Goal: Task Accomplishment & Management: Use online tool/utility

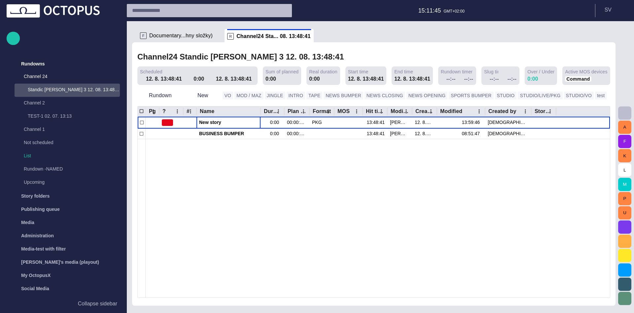
scroll to position [13, 0]
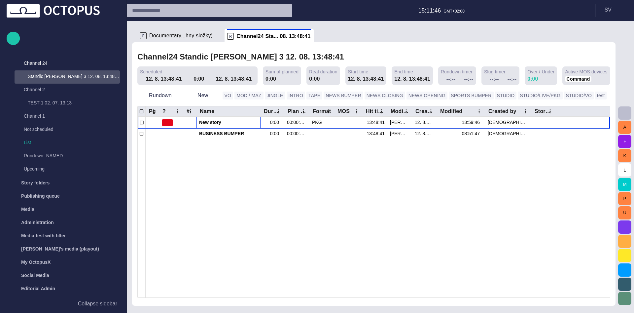
click at [625, 109] on button "button" at bounding box center [624, 112] width 13 height 13
click at [622, 312] on span "button" at bounding box center [625, 319] width 8 height 8
click at [626, 232] on button "button" at bounding box center [624, 226] width 13 height 13
click at [425, 150] on div at bounding box center [317, 156] width 634 height 313
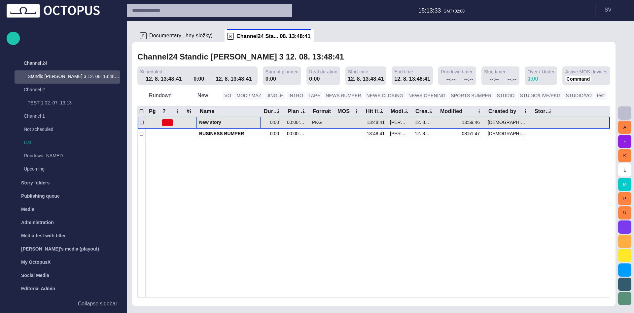
click at [225, 120] on span "New story" at bounding box center [228, 122] width 59 height 6
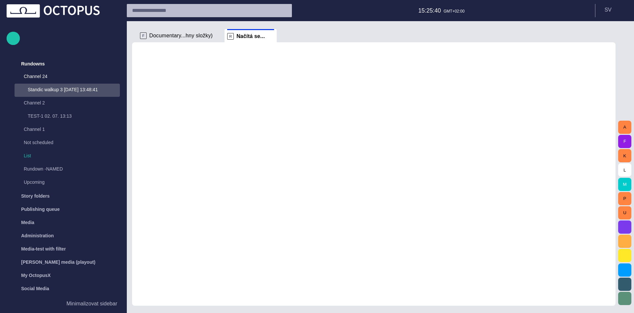
scroll to position [13, 0]
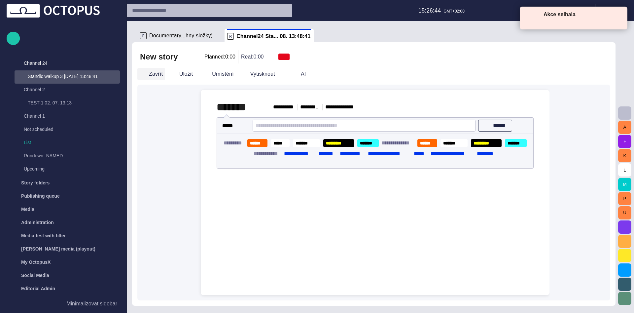
click at [150, 79] on button "Zavřít" at bounding box center [151, 74] width 28 height 12
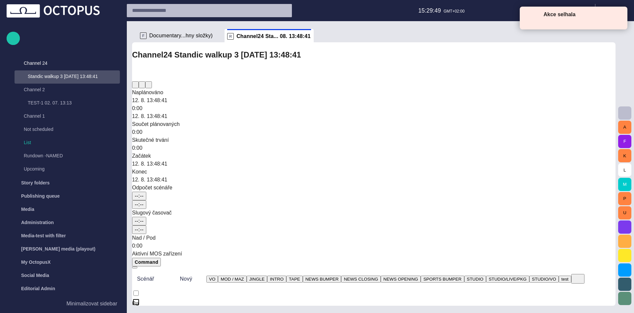
click at [616, 18] on div "Akce selhala" at bounding box center [580, 18] width 73 height 15
click at [618, 18] on span at bounding box center [619, 17] width 6 height 6
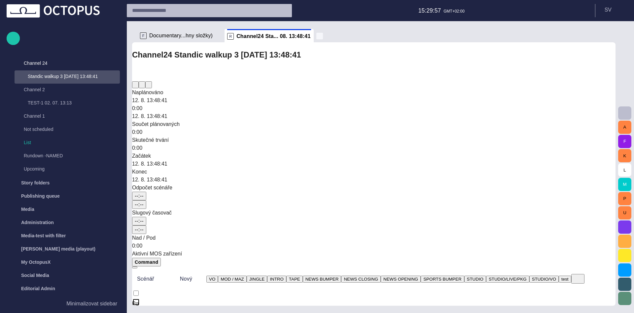
click at [318, 35] on span "button" at bounding box center [319, 36] width 7 height 7
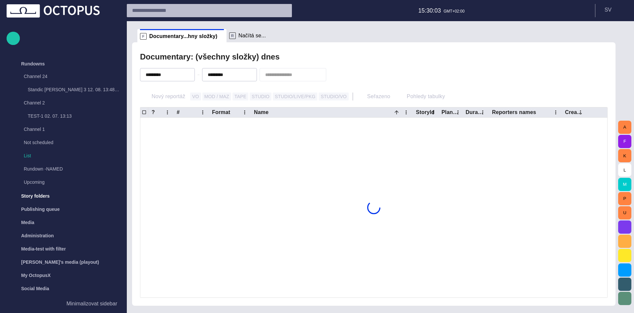
scroll to position [51, 0]
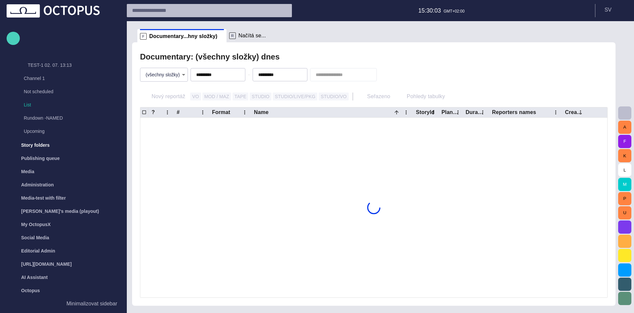
click at [16, 38] on span "button" at bounding box center [13, 38] width 8 height 9
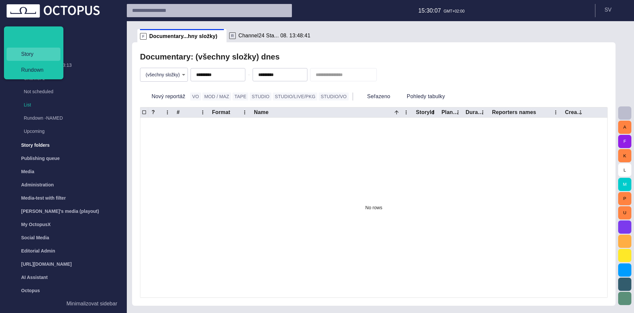
click at [24, 55] on span "Story" at bounding box center [36, 54] width 41 height 8
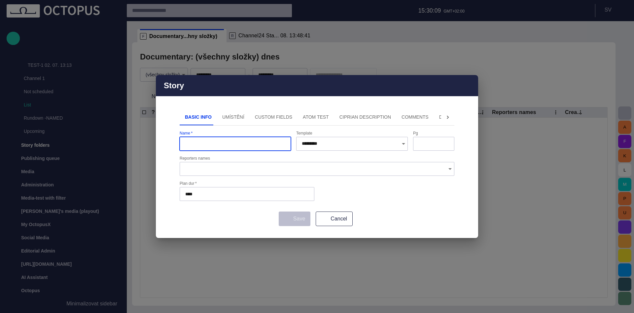
click at [230, 115] on button "Umístění" at bounding box center [233, 117] width 33 height 16
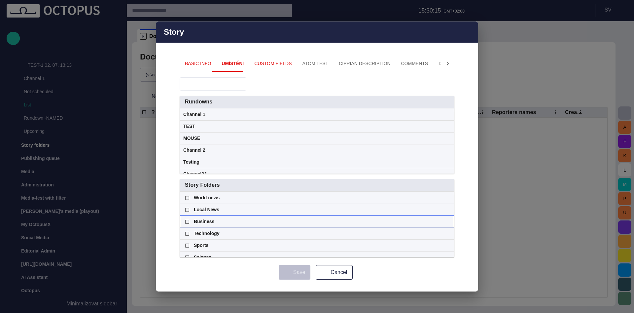
click at [445, 144] on div "Business" at bounding box center [317, 138] width 268 height 12
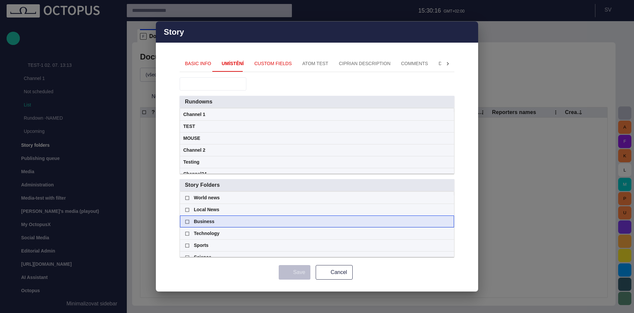
click at [449, 222] on span at bounding box center [448, 221] width 5 height 5
click at [246, 105] on span "Story Folders" at bounding box center [314, 101] width 259 height 7
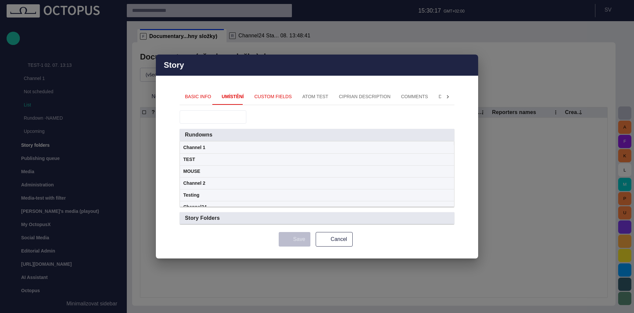
click at [239, 138] on span "Story Folders" at bounding box center [314, 134] width 259 height 7
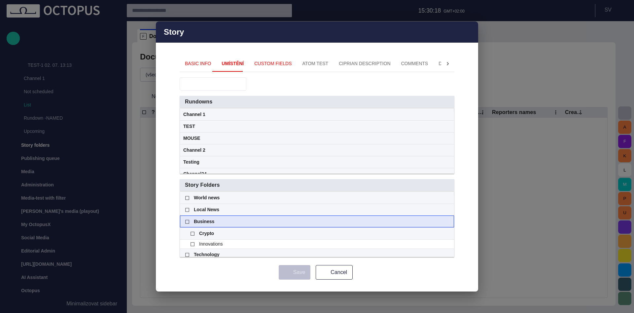
click at [234, 219] on div "Business" at bounding box center [317, 222] width 268 height 12
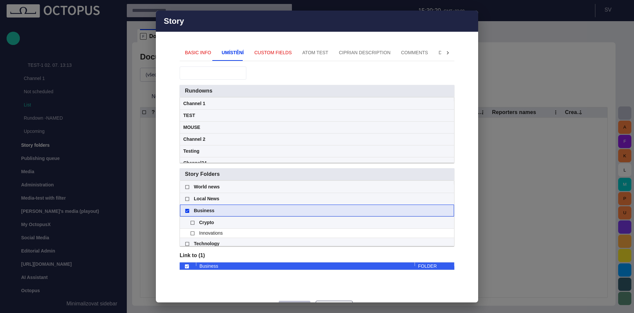
click at [320, 209] on div "Business" at bounding box center [317, 211] width 268 height 12
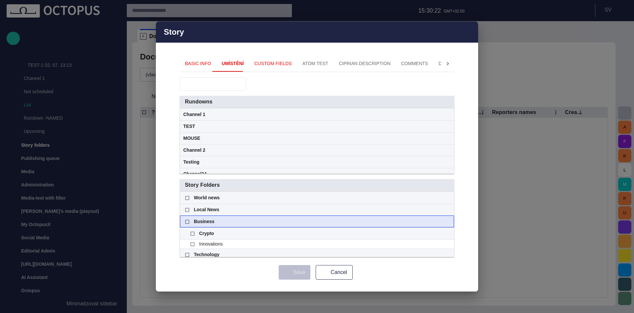
click at [445, 222] on div "Business" at bounding box center [317, 222] width 268 height 12
click at [448, 222] on span at bounding box center [448, 221] width 5 height 5
click at [259, 223] on div "Business" at bounding box center [317, 222] width 268 height 12
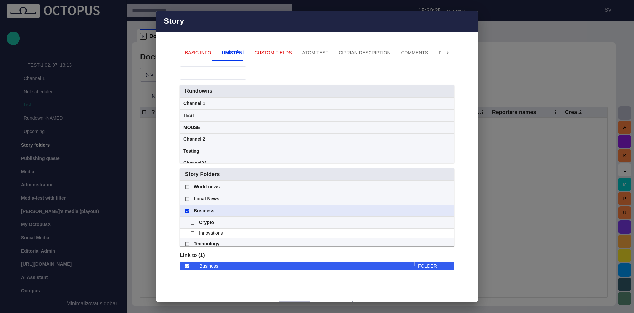
click at [255, 212] on div "Business" at bounding box center [317, 211] width 268 height 12
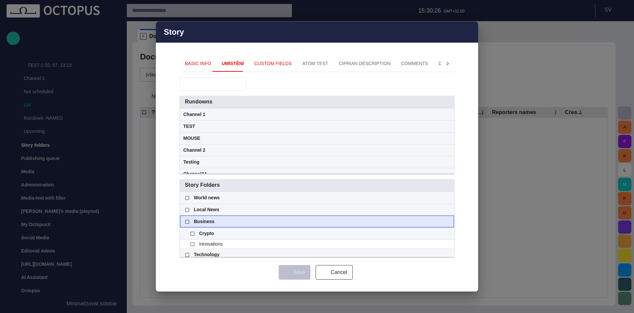
click at [246, 224] on div "Business" at bounding box center [317, 222] width 268 height 12
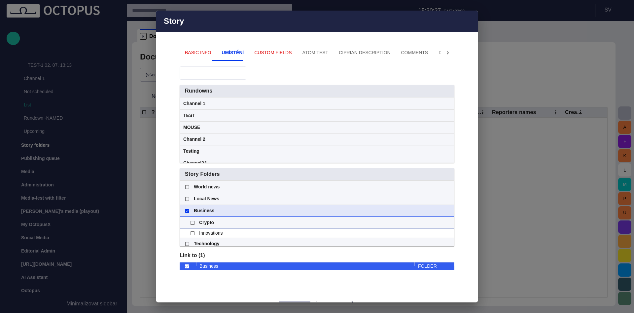
click at [241, 222] on div "Crypto" at bounding box center [317, 223] width 268 height 12
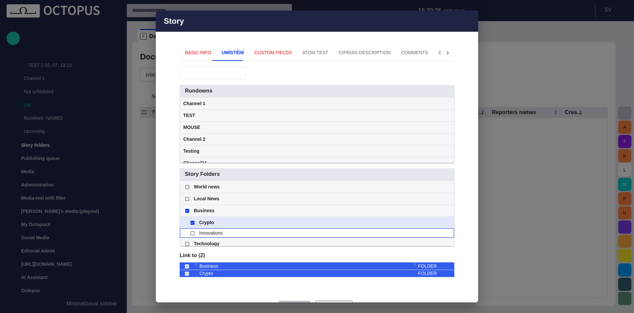
click at [234, 231] on div "Innovations" at bounding box center [320, 233] width 262 height 9
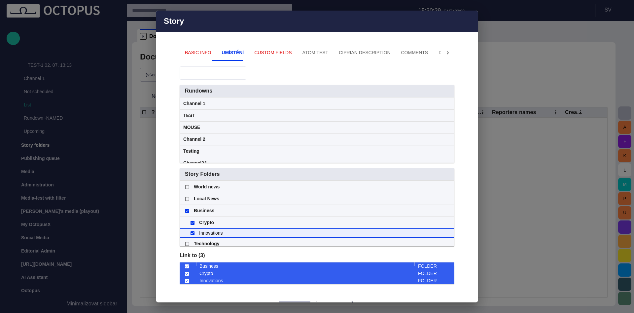
click at [228, 230] on div "Innovations" at bounding box center [320, 233] width 262 height 9
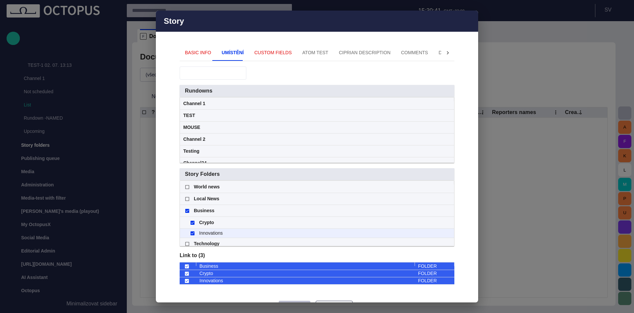
click at [470, 21] on span "button" at bounding box center [469, 21] width 8 height 8
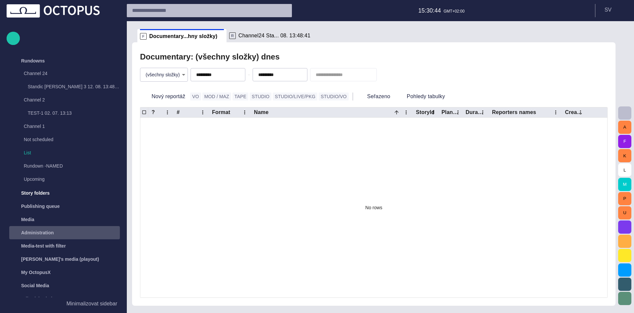
scroll to position [0, 0]
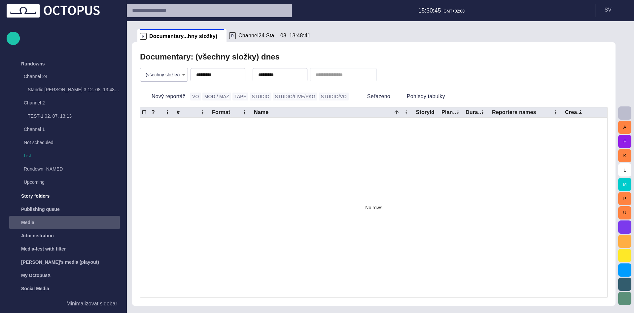
click at [67, 229] on div "Media" at bounding box center [64, 222] width 111 height 13
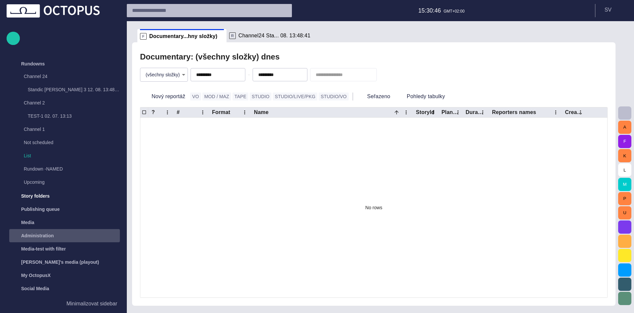
click at [66, 233] on div "Administration" at bounding box center [59, 235] width 96 height 11
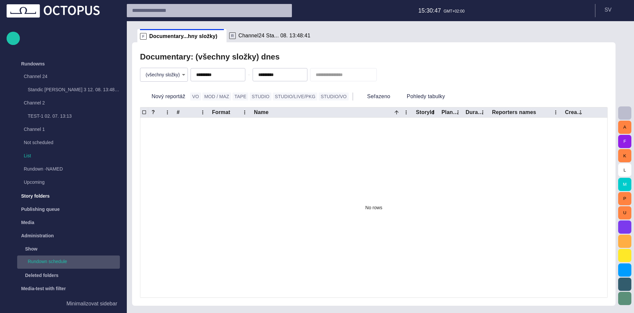
click at [63, 259] on p "Rundown schedule" at bounding box center [74, 261] width 92 height 7
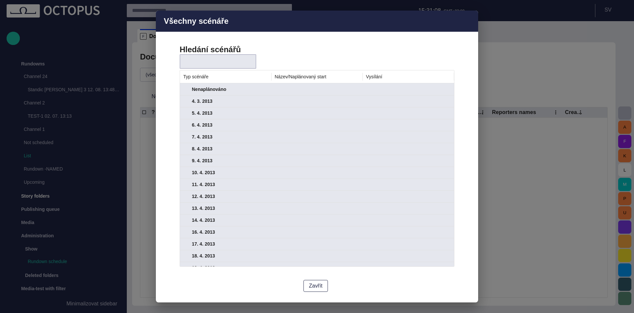
click at [218, 61] on input "text" at bounding box center [211, 61] width 50 height 7
type input "*******"
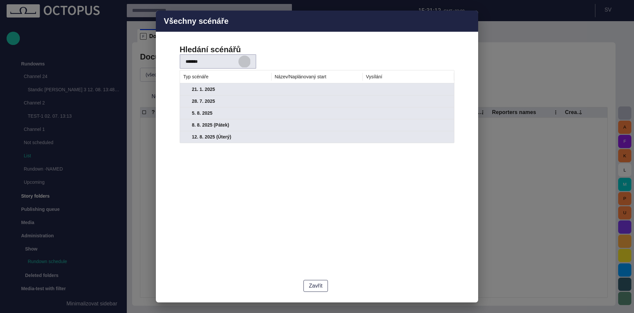
click at [247, 63] on span "button" at bounding box center [244, 61] width 7 height 7
click at [207, 61] on input "*******" at bounding box center [206, 61] width 41 height 7
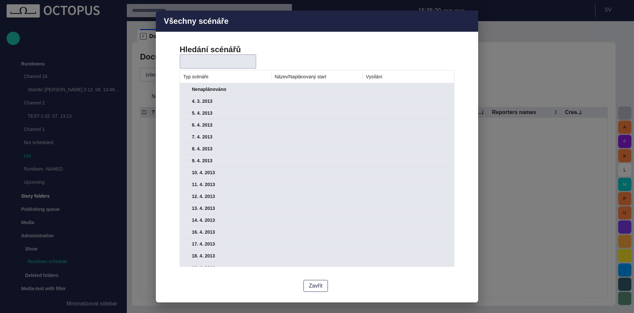
click at [216, 61] on input "text" at bounding box center [211, 61] width 50 height 7
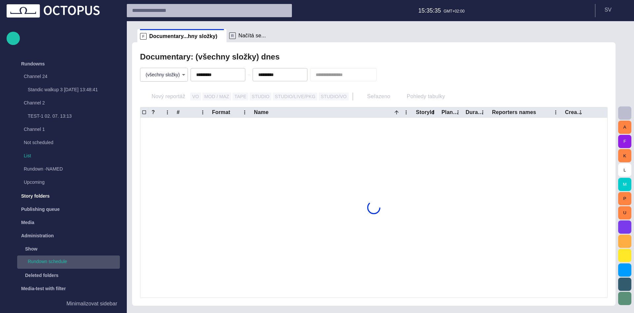
click at [61, 258] on p "Rundown schedule" at bounding box center [74, 261] width 92 height 7
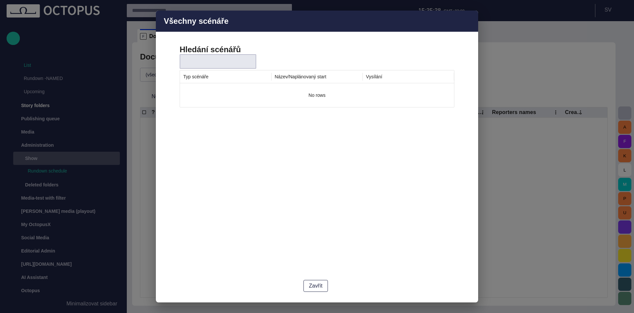
scroll to position [90, 0]
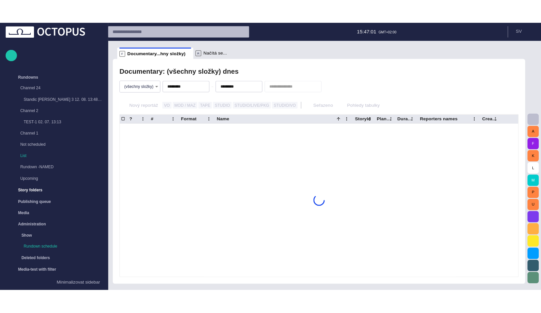
scroll to position [90, 0]
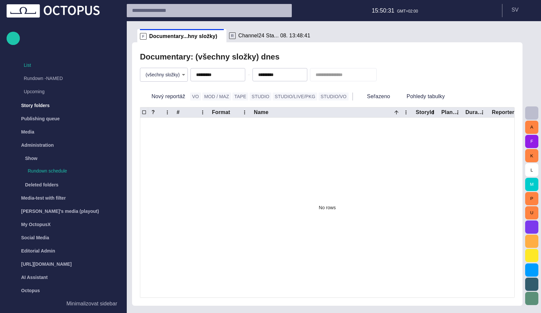
click at [528, 112] on span "button" at bounding box center [532, 113] width 8 height 8
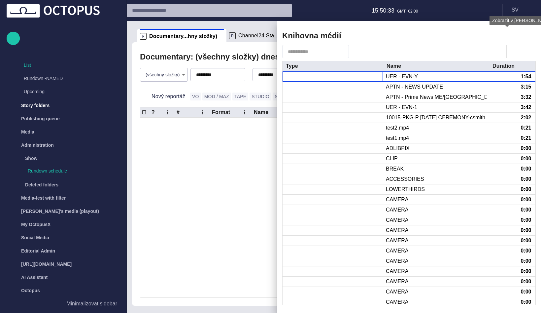
click at [507, 37] on span "button" at bounding box center [507, 36] width 8 height 8
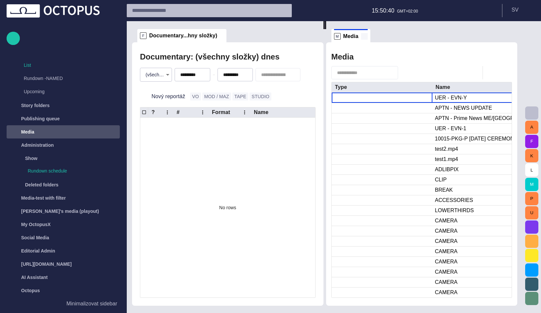
click at [368, 38] on span at bounding box center [364, 36] width 7 height 7
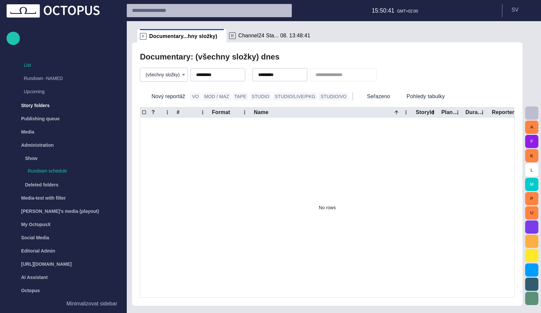
click at [532, 112] on span "button" at bounding box center [532, 113] width 8 height 8
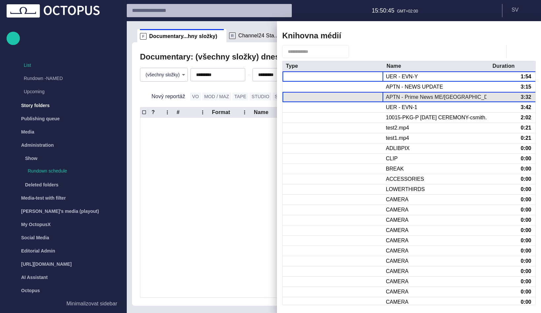
click at [364, 95] on div at bounding box center [333, 97] width 101 height 10
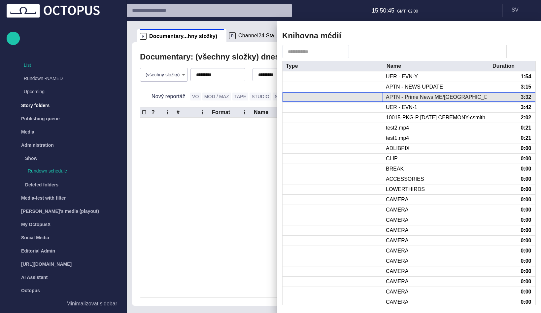
click at [364, 95] on div at bounding box center [333, 97] width 101 height 10
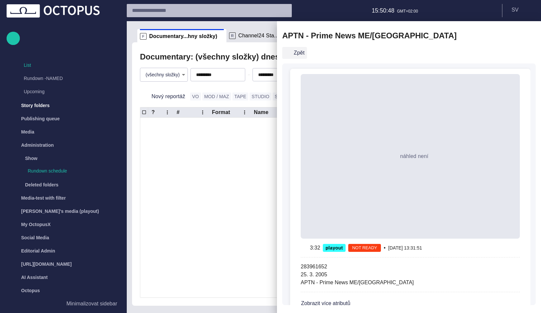
click at [300, 50] on button "Zpět" at bounding box center [294, 53] width 25 height 12
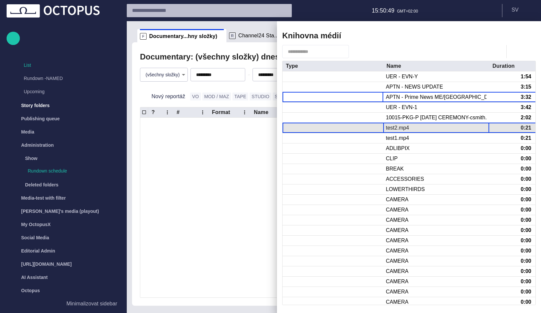
click at [388, 127] on div "test2.mp4" at bounding box center [397, 127] width 23 height 7
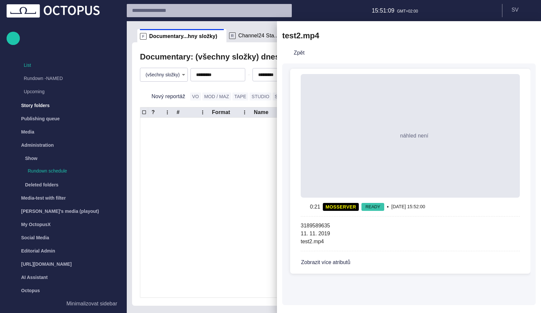
click at [205, 124] on div at bounding box center [270, 156] width 541 height 313
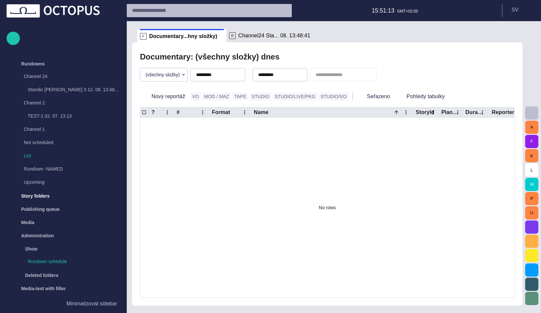
scroll to position [90, 0]
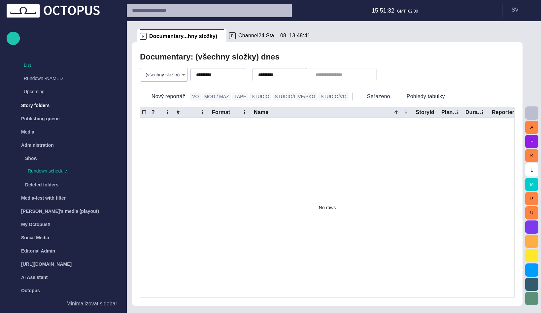
click at [532, 115] on span "button" at bounding box center [532, 113] width 8 height 8
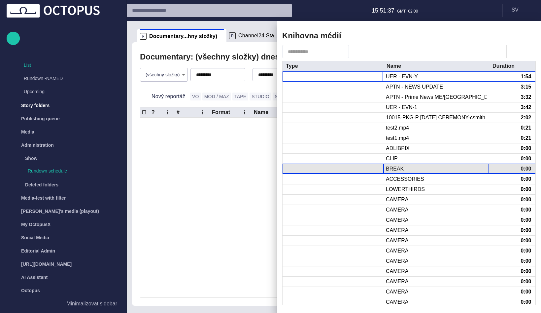
click at [406, 164] on div "BREAK" at bounding box center [436, 169] width 106 height 10
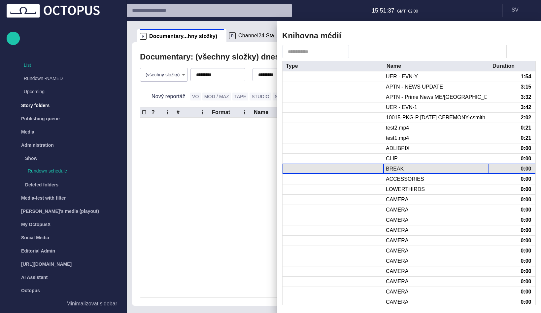
click at [406, 164] on div "BREAK" at bounding box center [436, 169] width 106 height 10
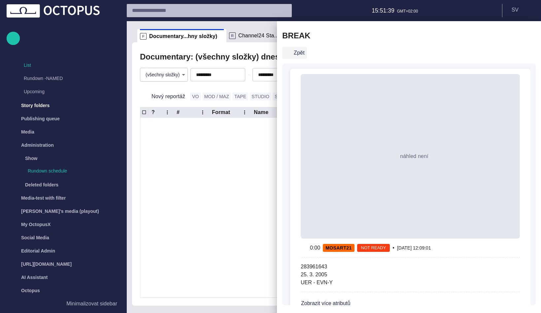
click at [304, 53] on button "Zpět" at bounding box center [294, 53] width 25 height 12
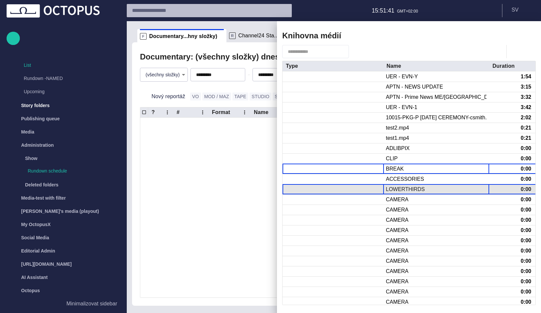
click at [410, 194] on div "LOWERTHIRDS" at bounding box center [436, 189] width 106 height 10
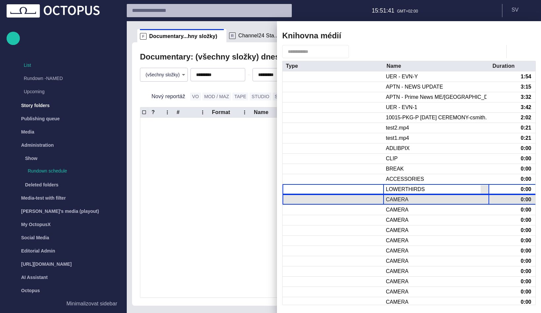
click at [411, 198] on div "CAMERA" at bounding box center [436, 200] width 106 height 10
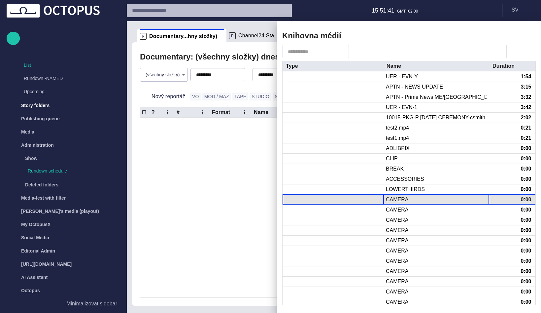
click at [411, 198] on div "CAMERA" at bounding box center [436, 200] width 106 height 10
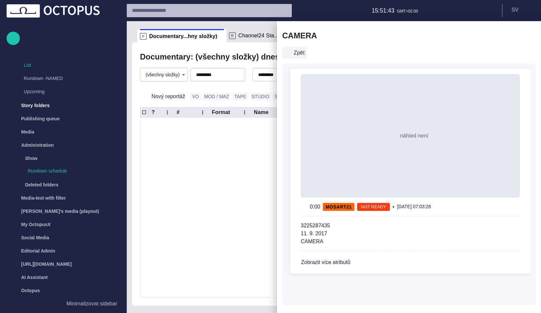
click at [299, 50] on button "Zpět" at bounding box center [294, 53] width 25 height 12
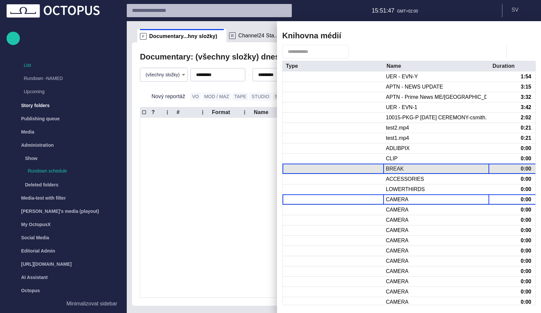
click at [398, 167] on div "BREAK" at bounding box center [395, 168] width 18 height 7
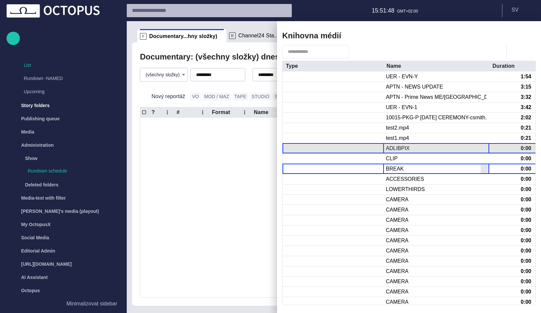
click at [397, 150] on div "ADLIBPIX" at bounding box center [398, 148] width 24 height 7
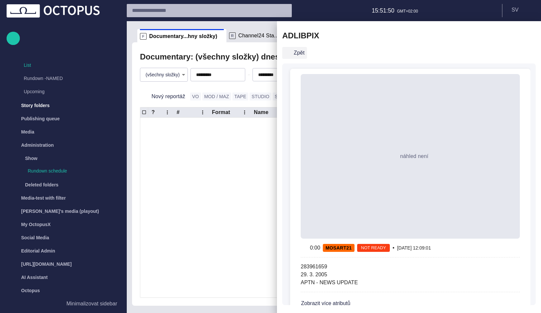
click at [301, 53] on button "Zpět" at bounding box center [294, 53] width 25 height 12
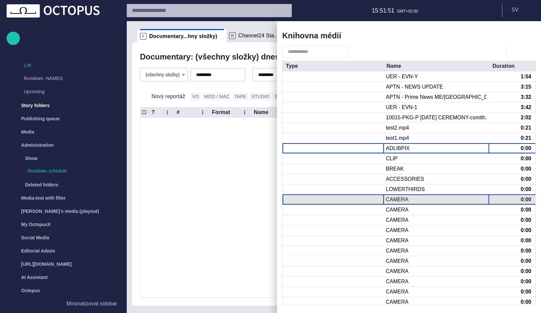
click at [405, 202] on div "CAMERA" at bounding box center [436, 200] width 106 height 10
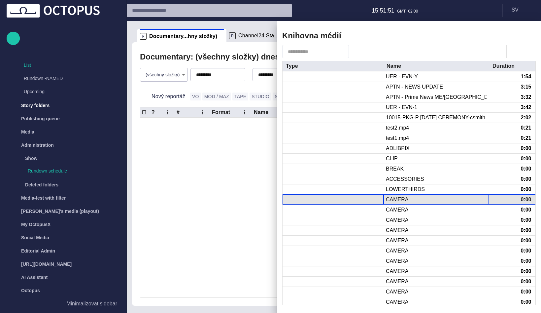
click at [405, 202] on div "CAMERA" at bounding box center [436, 200] width 106 height 10
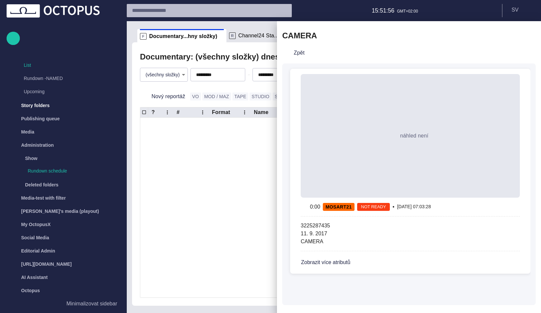
drag, startPoint x: 303, startPoint y: 52, endPoint x: 309, endPoint y: 3, distance: 48.6
click at [303, 52] on button "Zpět" at bounding box center [294, 53] width 25 height 12
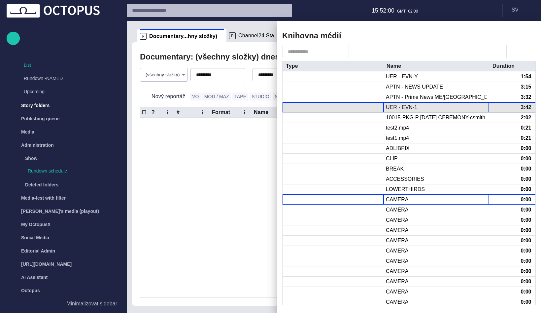
click at [404, 104] on div "UER - EVN-1" at bounding box center [401, 107] width 31 height 7
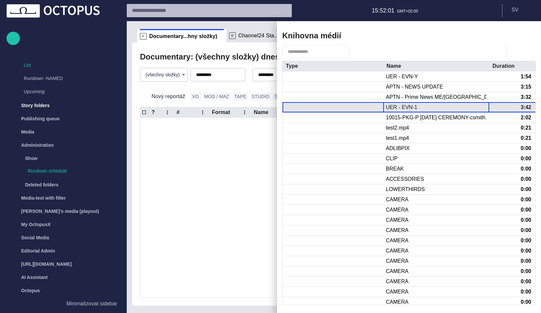
click at [404, 104] on div "UER - EVN-1" at bounding box center [401, 107] width 31 height 7
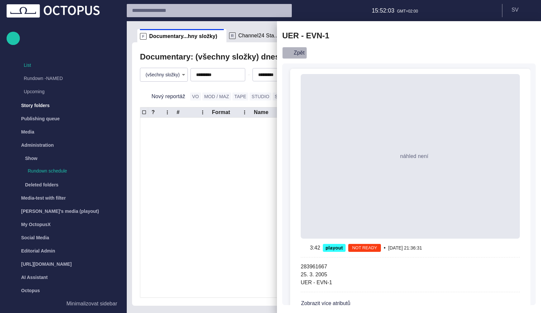
click at [296, 53] on button "Zpět" at bounding box center [294, 53] width 25 height 12
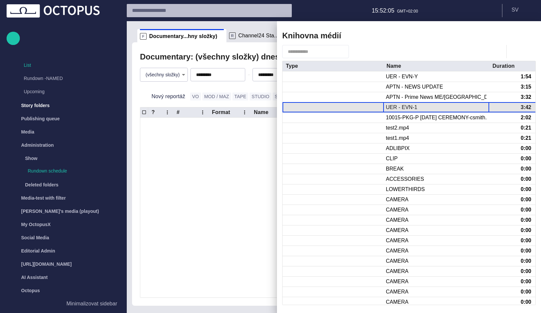
click at [402, 105] on div "UER - EVN-1" at bounding box center [401, 107] width 31 height 7
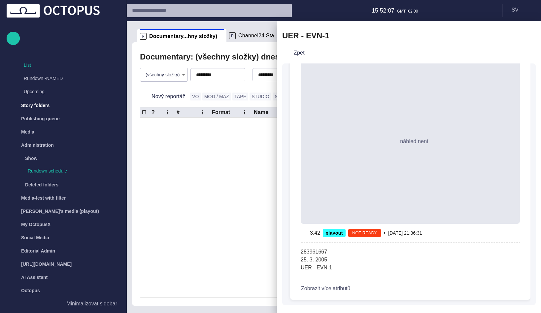
click at [328, 286] on button "Zobrazit více atributů" at bounding box center [333, 288] width 64 height 12
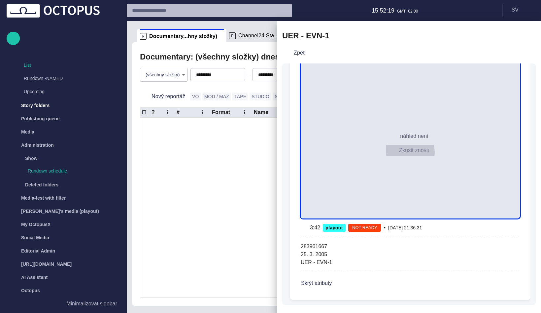
click at [406, 153] on button "Zkusit znovu" at bounding box center [411, 150] width 50 height 12
click at [237, 199] on div at bounding box center [270, 156] width 541 height 313
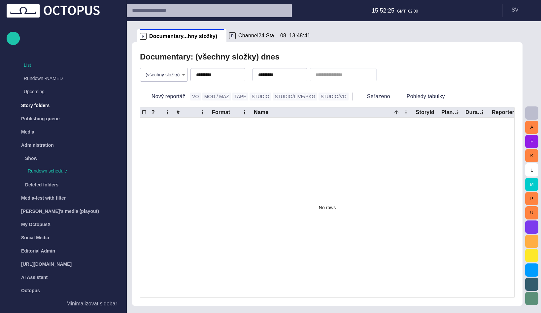
click at [531, 109] on span "button" at bounding box center [532, 113] width 8 height 8
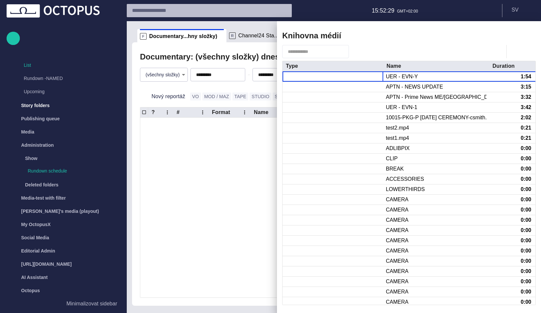
click at [504, 38] on span "button" at bounding box center [507, 36] width 8 height 8
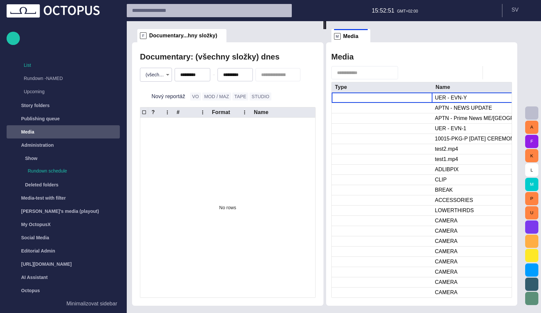
click at [367, 36] on span at bounding box center [364, 36] width 7 height 7
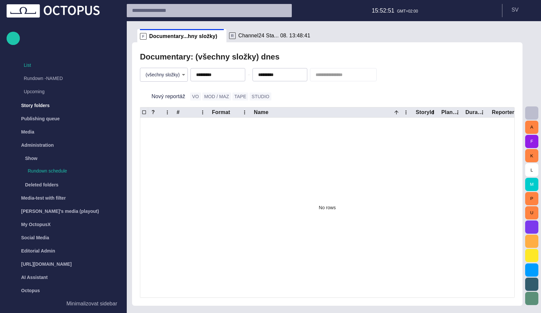
click at [530, 114] on span "button" at bounding box center [532, 113] width 8 height 8
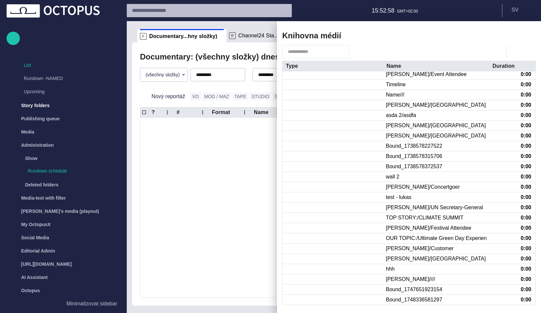
scroll to position [2770, 0]
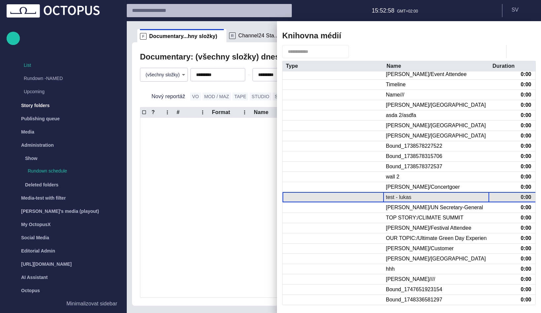
click at [404, 197] on div "test - lukas" at bounding box center [398, 197] width 25 height 7
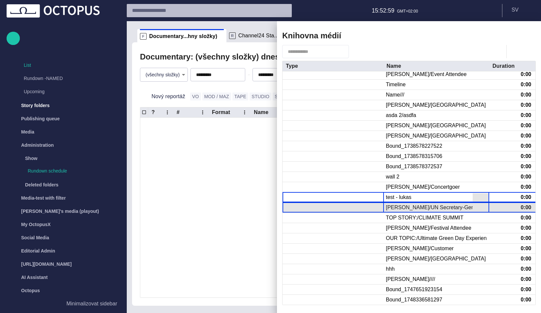
click at [402, 205] on div "Antonio Gutierrez/UN Secretary-General" at bounding box center [434, 207] width 97 height 7
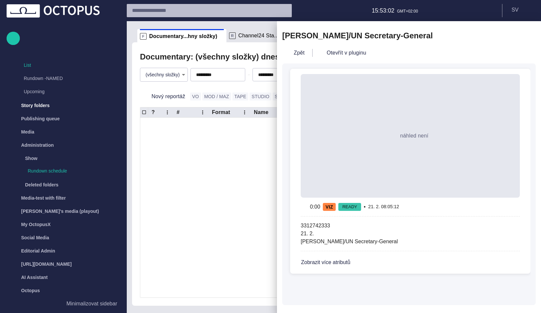
click at [504, 34] on span "button" at bounding box center [507, 36] width 8 height 8
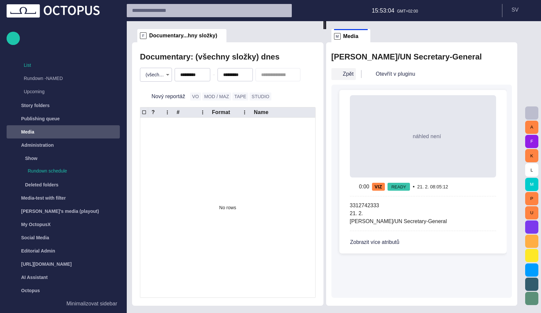
click at [351, 74] on button "Zpět" at bounding box center [344, 74] width 25 height 12
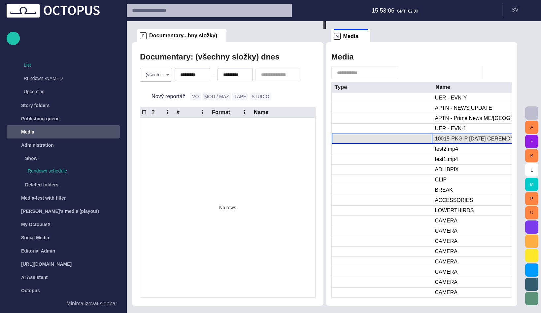
click at [405, 140] on div at bounding box center [382, 139] width 101 height 10
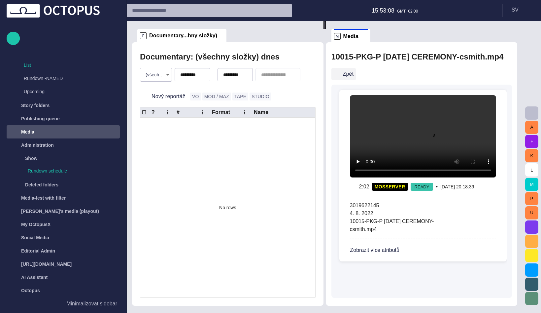
click at [354, 71] on button "Zpět" at bounding box center [344, 74] width 25 height 12
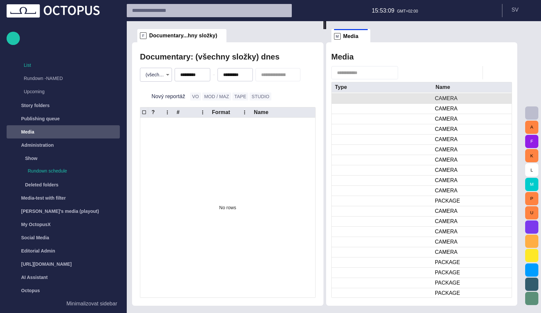
scroll to position [136, 0]
click at [433, 241] on div at bounding box center [382, 242] width 101 height 10
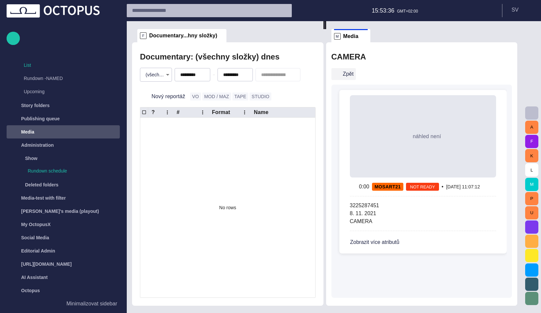
click at [356, 76] on button "Zpět" at bounding box center [344, 74] width 25 height 12
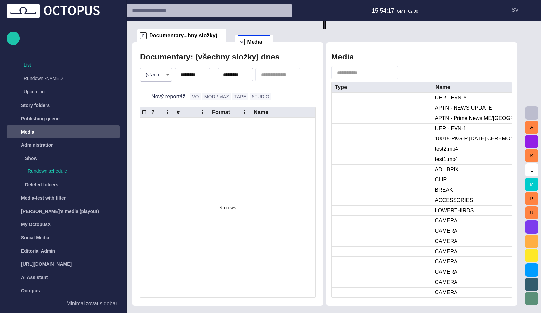
drag, startPoint x: 359, startPoint y: 32, endPoint x: 245, endPoint y: 35, distance: 114.0
click at [245, 35] on div "F Documentary...hny složky) Documentary: (všechny složky) dnes (všechny složky)…" at bounding box center [327, 163] width 391 height 284
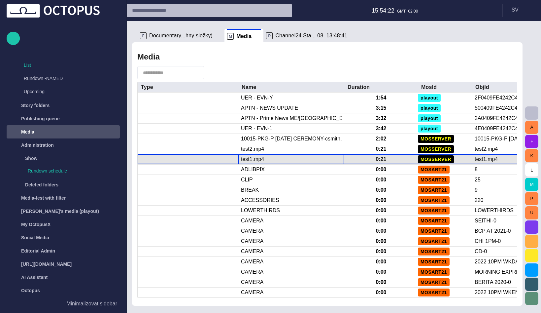
click at [256, 155] on div "test1.mp4" at bounding box center [291, 159] width 106 height 10
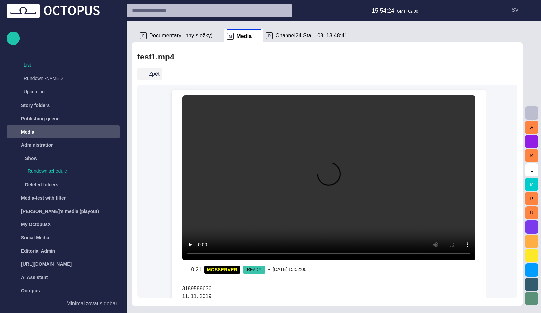
click at [153, 71] on button "Zpět" at bounding box center [149, 74] width 25 height 12
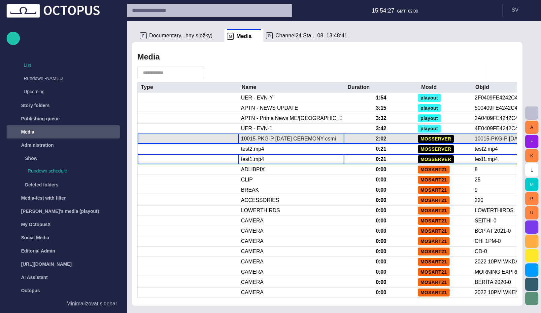
click at [260, 141] on div "10015-PKG-P JUNETEENTH CEREMONY-csmith.mp4" at bounding box center [291, 138] width 101 height 7
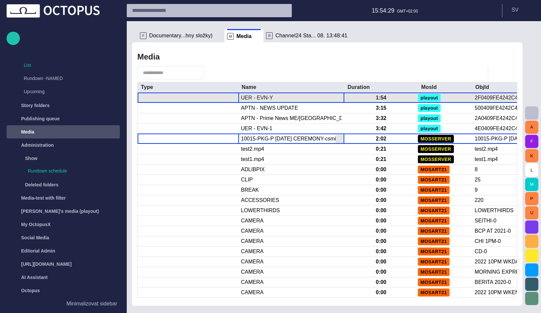
click at [249, 100] on div "UER - EVN-Y" at bounding box center [257, 97] width 32 height 7
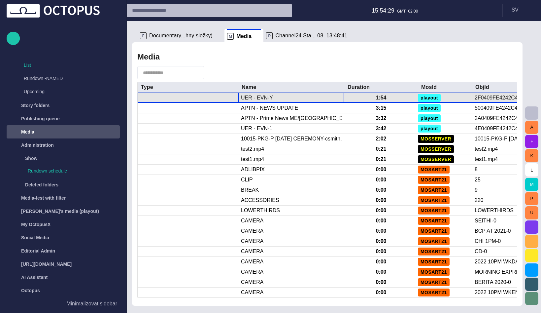
click at [249, 100] on div "UER - EVN-Y" at bounding box center [257, 97] width 32 height 7
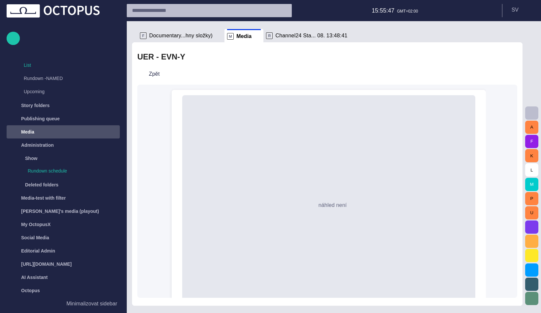
scroll to position [0, 0]
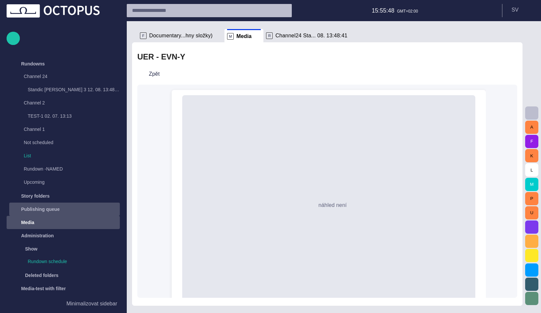
click at [41, 211] on p "Publishing queue" at bounding box center [40, 209] width 39 height 7
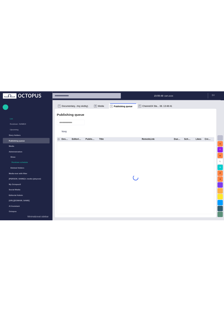
scroll to position [90, 0]
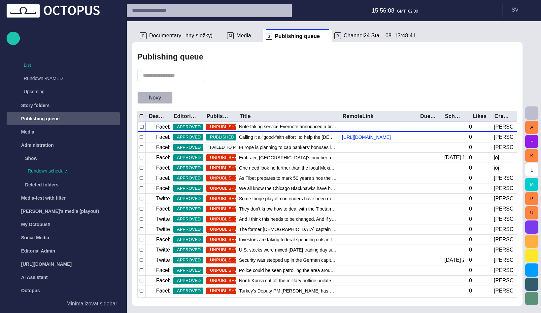
click at [164, 96] on span "button" at bounding box center [167, 97] width 7 height 7
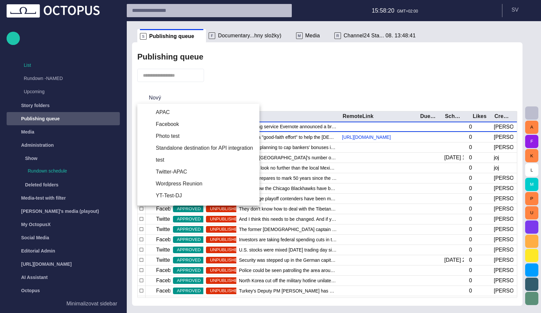
click at [258, 82] on div at bounding box center [270, 156] width 541 height 313
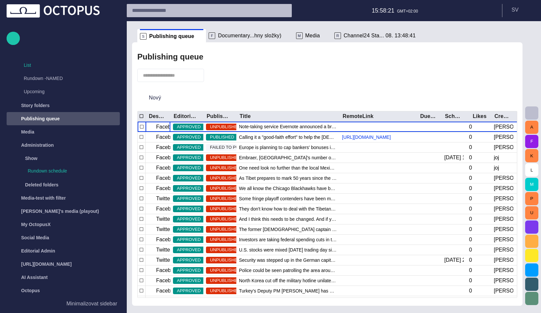
click at [216, 75] on span "button" at bounding box center [213, 75] width 7 height 7
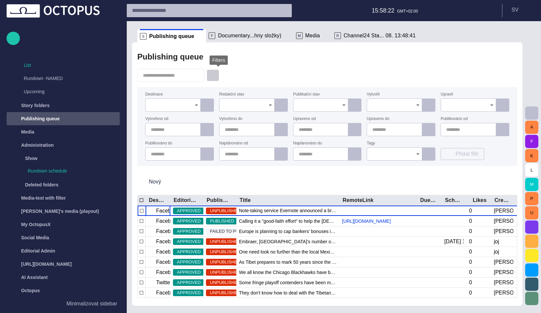
click at [216, 75] on span "button" at bounding box center [213, 75] width 7 height 7
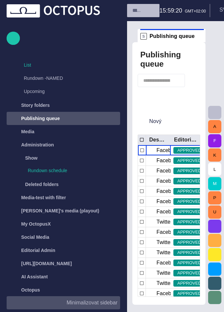
click at [90, 303] on p "Minimalizovat sidebar" at bounding box center [91, 303] width 51 height 8
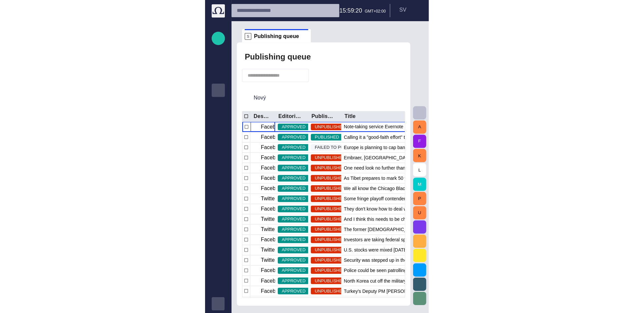
scroll to position [0, 0]
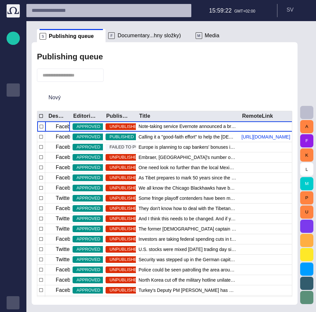
click at [112, 75] on button "button" at bounding box center [112, 75] width 13 height 12
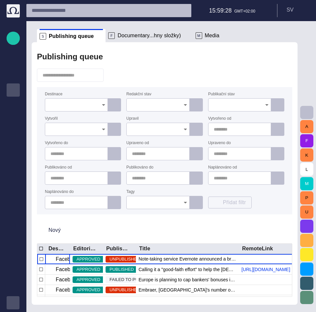
click at [232, 103] on input "Publikační stav" at bounding box center [237, 105] width 47 height 7
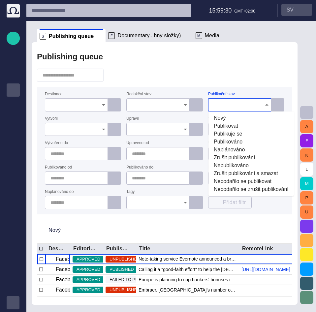
click at [303, 10] on span "button" at bounding box center [304, 9] width 5 height 5
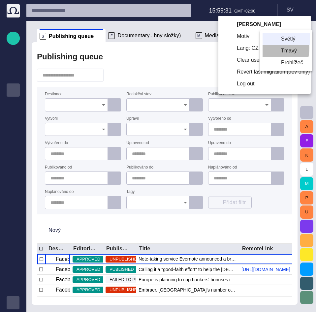
click at [268, 48] on li "Tmavý" at bounding box center [286, 51] width 47 height 12
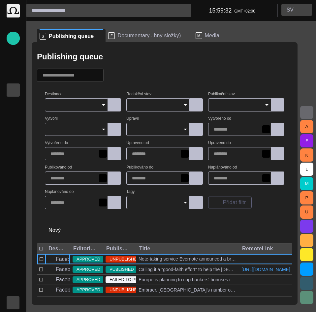
click at [293, 12] on p "S V" at bounding box center [290, 10] width 7 height 8
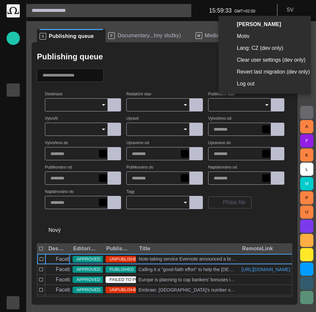
click at [255, 46] on li "Lang: CZ (dev only)" at bounding box center [265, 48] width 92 height 12
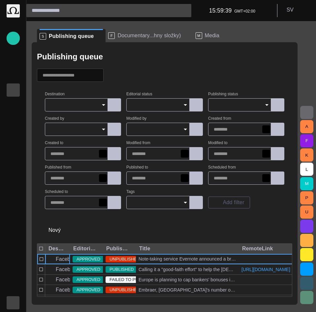
click at [225, 105] on input "Publishing status" at bounding box center [237, 105] width 47 height 7
click at [259, 108] on input "Publishing status" at bounding box center [237, 105] width 47 height 7
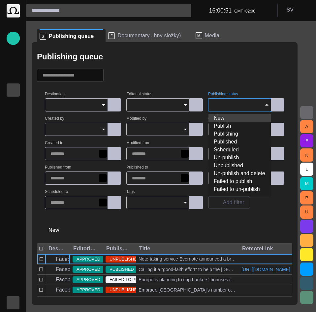
click at [284, 48] on div "Publishing queue Destination Editorial status Publishing status Created by Modi…" at bounding box center [165, 173] width 266 height 263
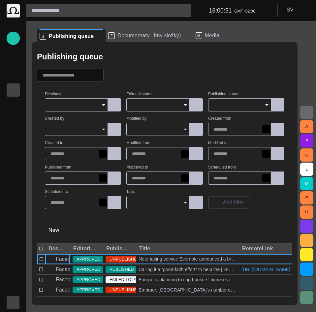
click at [301, 3] on header "16:00:51 GMT+02:00 S V" at bounding box center [171, 10] width 290 height 21
click at [301, 10] on button "S V" at bounding box center [297, 10] width 31 height 12
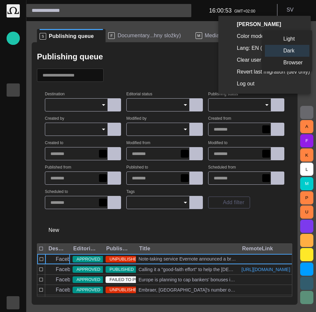
click at [283, 38] on li "Light" at bounding box center [287, 39] width 45 height 12
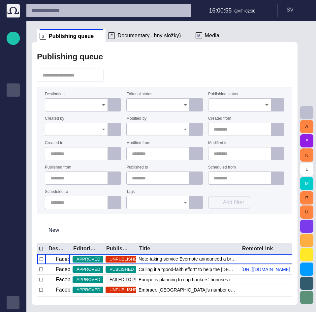
click at [237, 108] on input "Publishing status" at bounding box center [237, 105] width 47 height 7
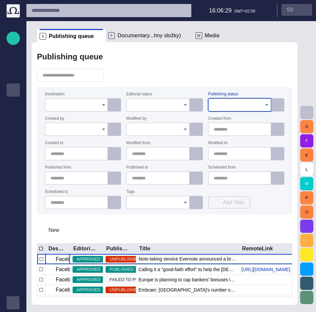
click at [289, 8] on p "S V" at bounding box center [290, 10] width 7 height 8
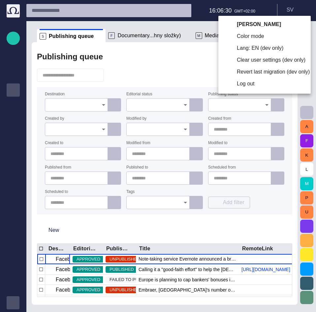
click at [245, 46] on li "Lang: EN (dev only)" at bounding box center [265, 48] width 92 height 12
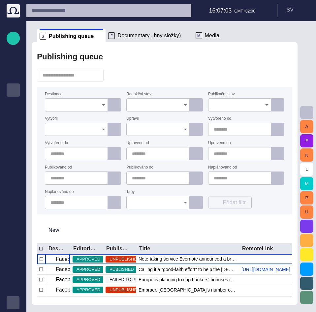
click at [139, 35] on span "Documentary...hny složky)" at bounding box center [149, 35] width 63 height 7
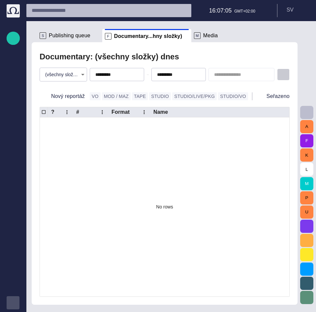
click at [280, 73] on button "button" at bounding box center [283, 75] width 13 height 12
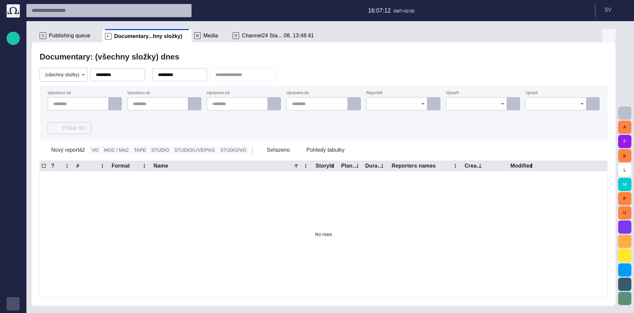
click at [541, 36] on button "button" at bounding box center [608, 35] width 13 height 13
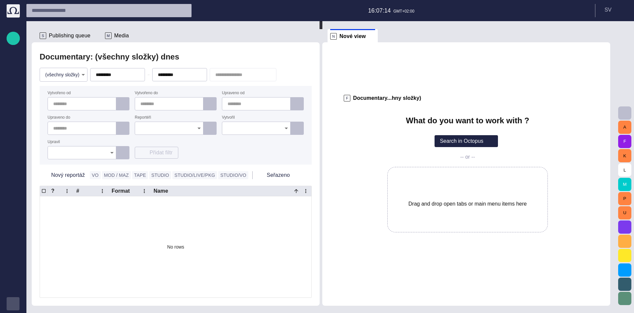
drag, startPoint x: 133, startPoint y: 32, endPoint x: 462, endPoint y: 131, distance: 344.1
click at [462, 131] on div "S Publishing queue F Documentary...hny složky) M Media Documentary: (všechny sl…" at bounding box center [324, 163] width 584 height 284
drag, startPoint x: 136, startPoint y: 36, endPoint x: 448, endPoint y: 191, distance: 347.8
click at [448, 191] on div "S Publishing queue F Documentary...hny složky) M Media Documentary: (všechny sl…" at bounding box center [324, 163] width 584 height 284
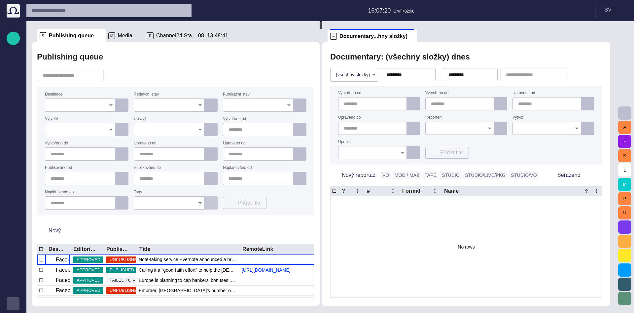
click at [215, 205] on button "button" at bounding box center [210, 202] width 13 height 13
click at [210, 177] on span "button" at bounding box center [211, 178] width 7 height 7
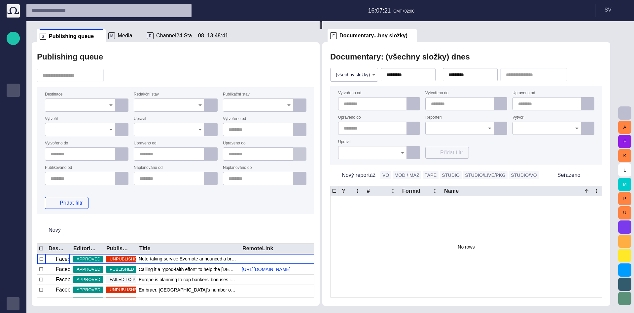
click at [214, 153] on span "button" at bounding box center [211, 154] width 7 height 7
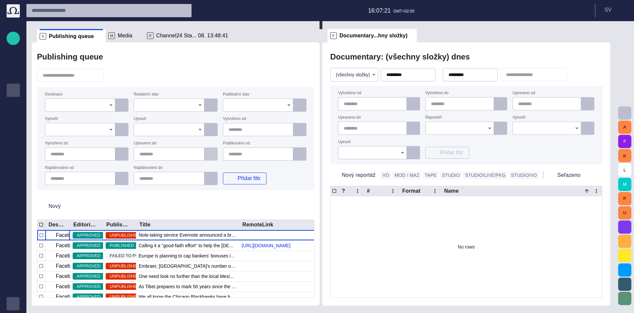
click at [214, 153] on span "button" at bounding box center [211, 154] width 7 height 7
click at [297, 153] on span "button" at bounding box center [300, 154] width 7 height 7
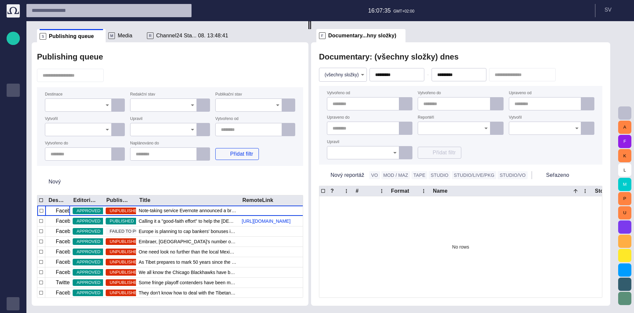
drag, startPoint x: 324, startPoint y: 161, endPoint x: 312, endPoint y: 148, distance: 17.1
click at [311, 29] on div at bounding box center [309, 25] width 3 height 8
click at [296, 78] on span "button" at bounding box center [297, 75] width 8 height 8
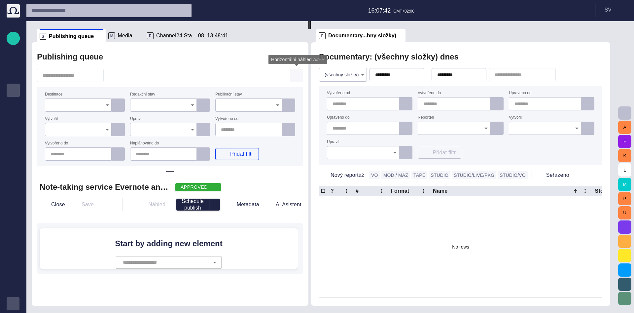
click at [296, 76] on span "button" at bounding box center [297, 75] width 8 height 8
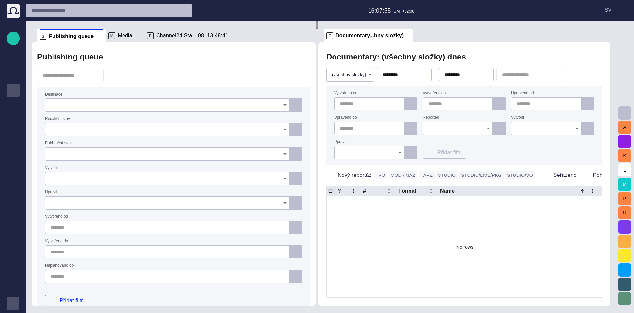
drag, startPoint x: 312, startPoint y: 117, endPoint x: 320, endPoint y: 111, distance: 9.4
click at [318, 29] on div at bounding box center [317, 25] width 3 height 8
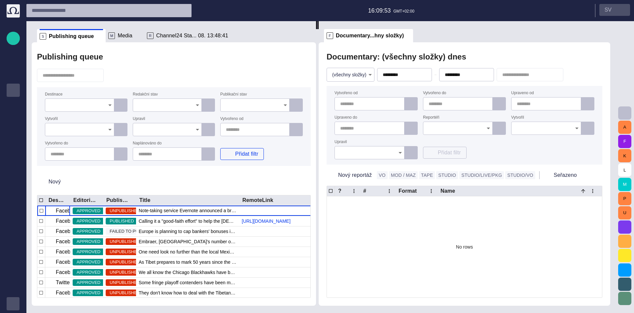
click at [541, 13] on button "S V" at bounding box center [614, 10] width 31 height 12
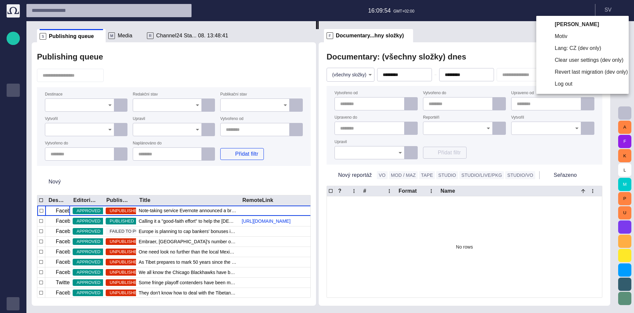
click at [541, 48] on li "Lang: CZ (dev only)" at bounding box center [582, 48] width 92 height 12
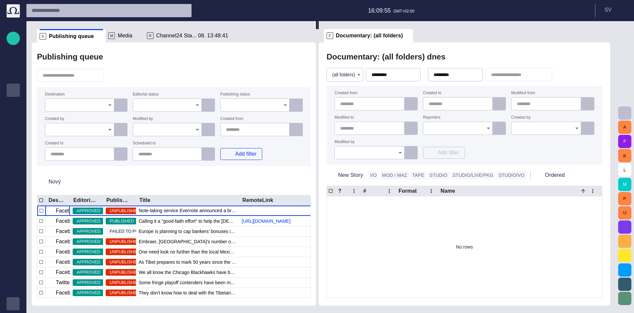
click at [244, 70] on div at bounding box center [174, 75] width 274 height 13
click at [144, 57] on div "Publishing queue" at bounding box center [174, 56] width 274 height 13
drag, startPoint x: 339, startPoint y: 36, endPoint x: 225, endPoint y: 33, distance: 114.0
click at [225, 33] on div "S Publishing queue M Media R Channel24 Sta... 08. 13:48:41 Publishing queue Des…" at bounding box center [324, 163] width 584 height 284
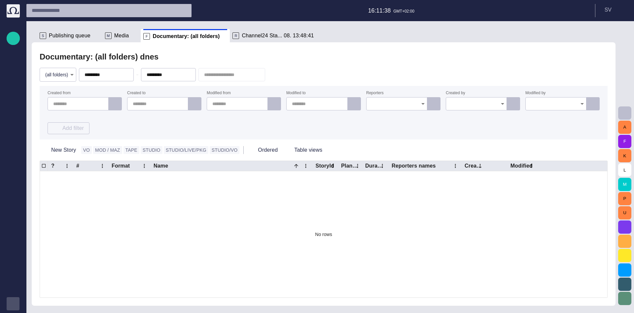
click at [71, 36] on span "Publishing queue" at bounding box center [70, 35] width 42 height 7
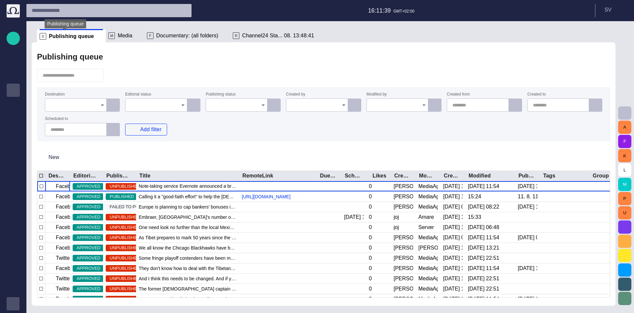
click at [120, 37] on span "Media" at bounding box center [125, 35] width 15 height 7
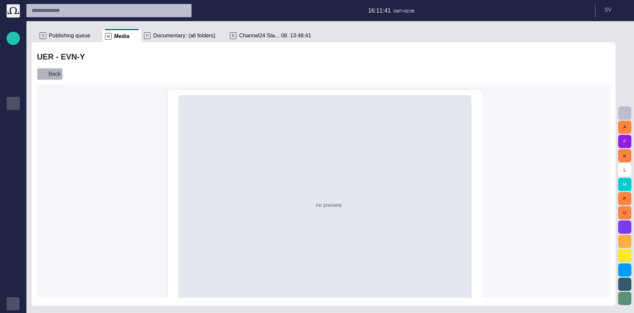
click at [46, 77] on span "button" at bounding box center [42, 74] width 7 height 7
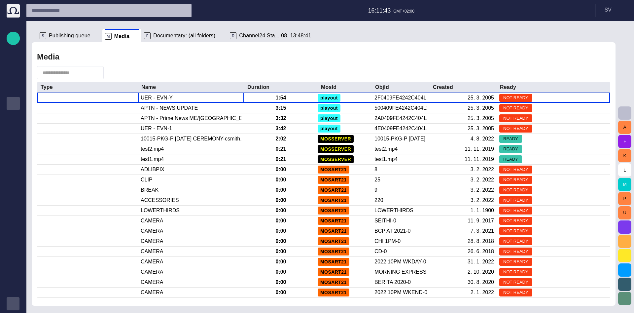
click at [156, 34] on span "Documentary: (all folders)" at bounding box center [184, 35] width 62 height 7
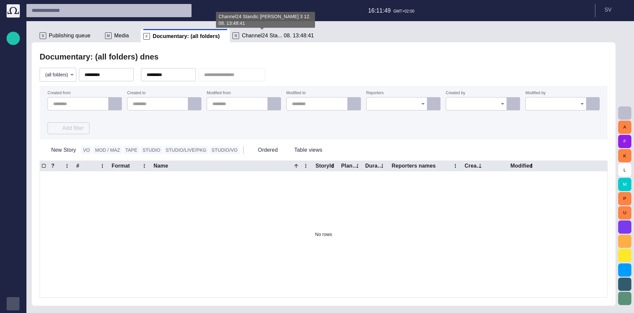
click at [255, 35] on span "Channel24 Sta... 08. 13:48:41" at bounding box center [278, 35] width 72 height 7
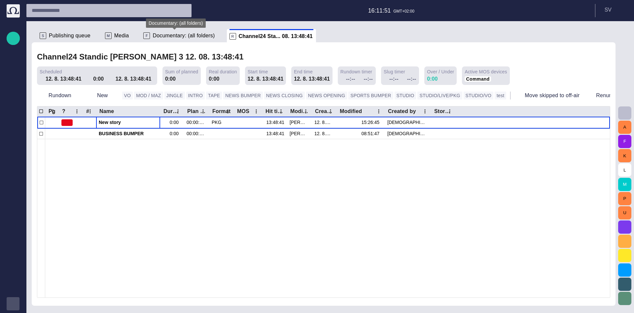
click at [190, 35] on span "Documentary: (all folders)" at bounding box center [184, 35] width 62 height 7
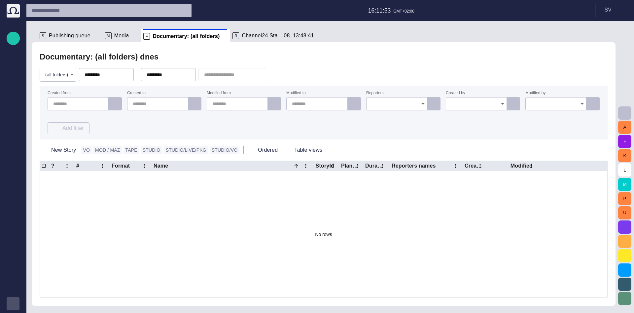
click at [118, 35] on span "Media" at bounding box center [121, 35] width 15 height 7
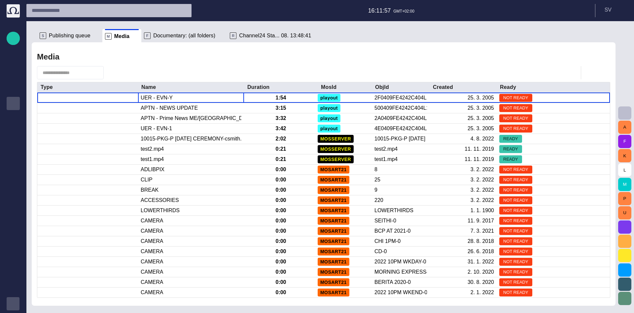
click at [76, 38] on span "Publishing queue" at bounding box center [70, 35] width 42 height 7
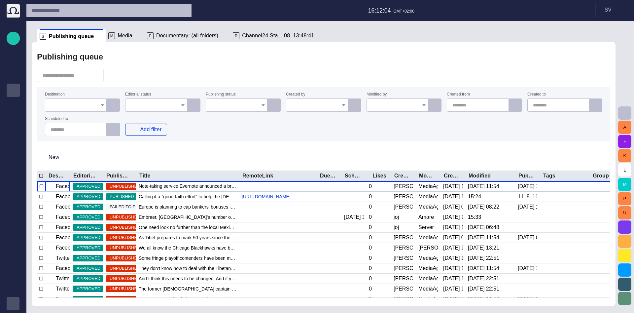
click at [244, 101] on div at bounding box center [237, 104] width 62 height 13
click at [241, 70] on div at bounding box center [323, 75] width 573 height 13
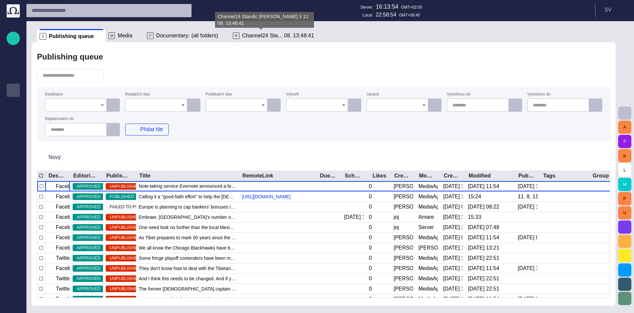
click at [243, 36] on span "Channel24 Sta... 08. 13:48:41" at bounding box center [278, 35] width 72 height 7
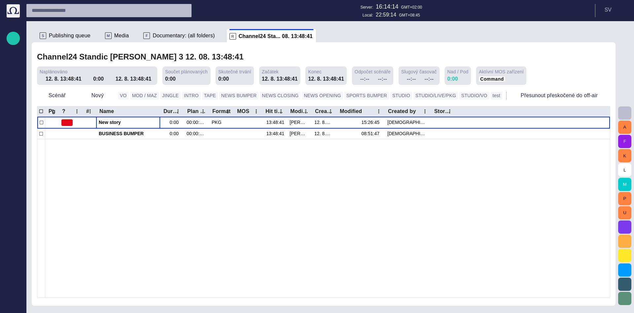
click at [358, 33] on ul "S Publishing queue M Media F Documentary: (all folders) R Channel24 Sta... 08. …" at bounding box center [319, 35] width 565 height 13
click at [209, 183] on div at bounding box center [327, 218] width 565 height 159
click at [224, 206] on div at bounding box center [327, 218] width 565 height 159
click at [71, 96] on span "button" at bounding box center [71, 95] width 7 height 7
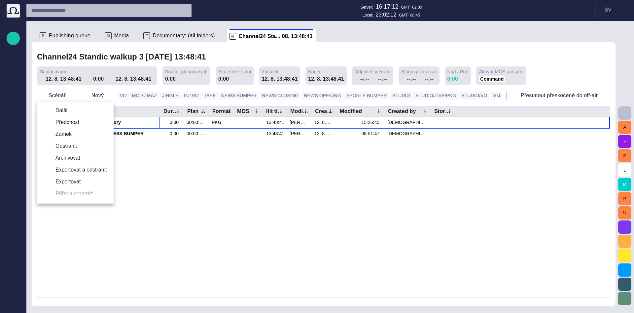
click at [252, 221] on div at bounding box center [317, 156] width 634 height 313
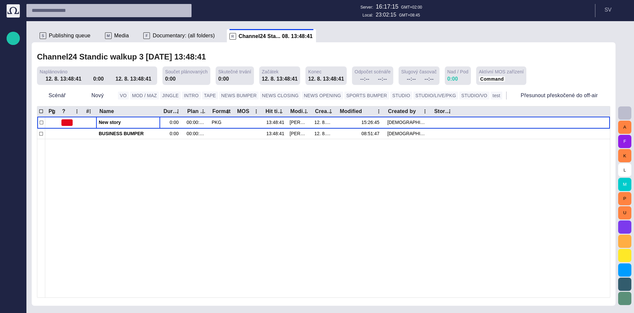
click at [82, 79] on span at bounding box center [84, 78] width 5 height 5
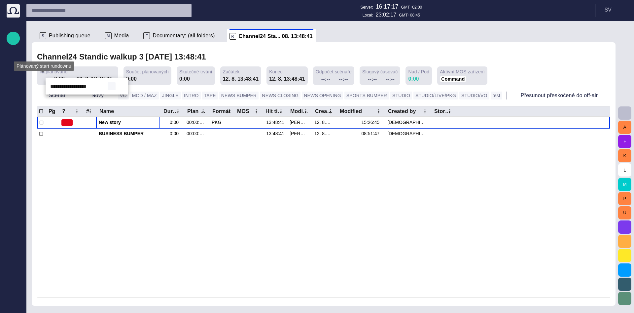
click at [112, 87] on span "button" at bounding box center [111, 86] width 5 height 5
type input "**********"
click at [145, 189] on div at bounding box center [317, 156] width 634 height 313
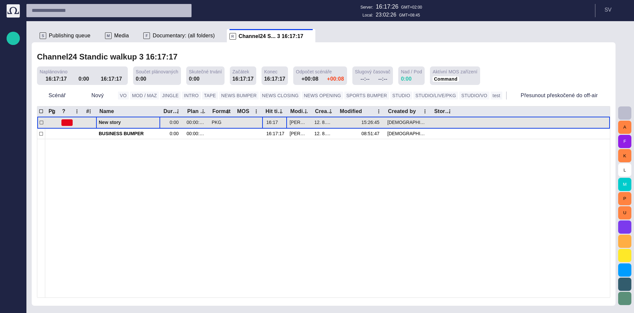
click at [282, 124] on span "button" at bounding box center [282, 122] width 5 height 5
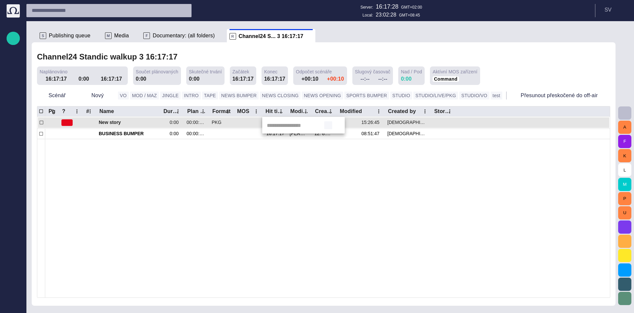
click at [328, 126] on span "button" at bounding box center [328, 125] width 5 height 5
type input "**********"
click at [325, 159] on div at bounding box center [317, 156] width 634 height 313
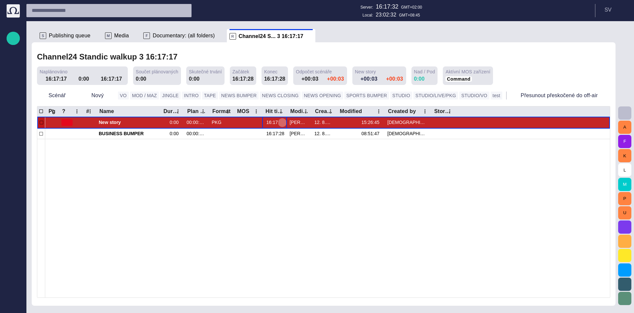
click at [284, 122] on span "button" at bounding box center [282, 122] width 5 height 5
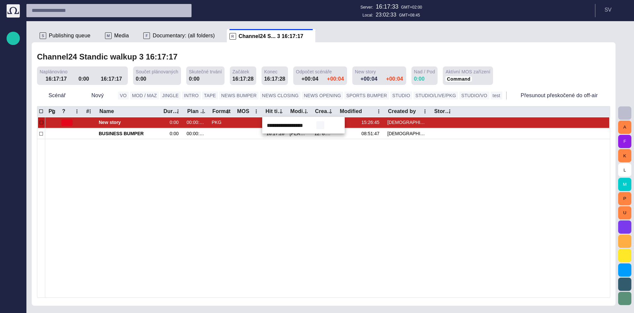
click at [322, 126] on span "button" at bounding box center [320, 125] width 5 height 5
click at [310, 183] on div at bounding box center [317, 156] width 634 height 313
